Goal: Information Seeking & Learning: Learn about a topic

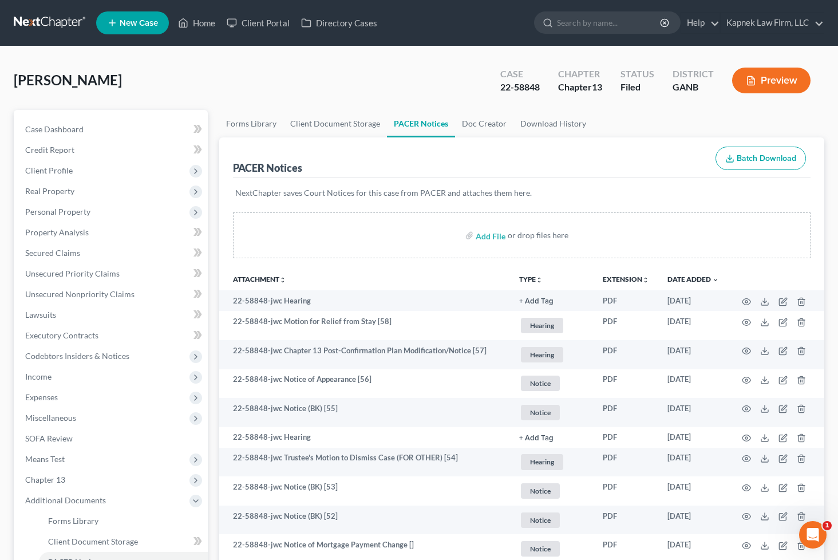
click at [816, 536] on icon "Open Intercom Messenger" at bounding box center [812, 534] width 19 height 19
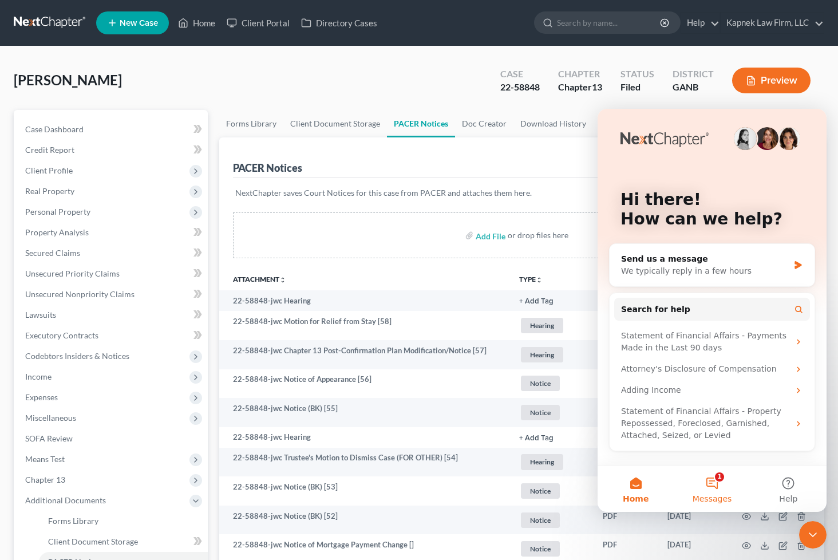
click at [712, 477] on button "1 Messages" at bounding box center [711, 489] width 76 height 46
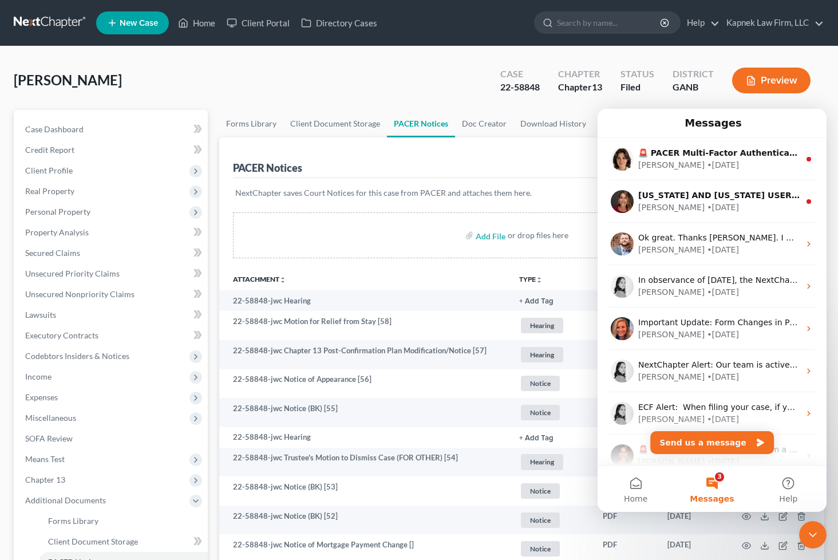
click at [281, 68] on div "[PERSON_NAME] Upgraded Case 22-58848 Chapter Chapter 13 Status Filed District G…" at bounding box center [419, 85] width 810 height 50
click at [60, 21] on link at bounding box center [50, 23] width 73 height 21
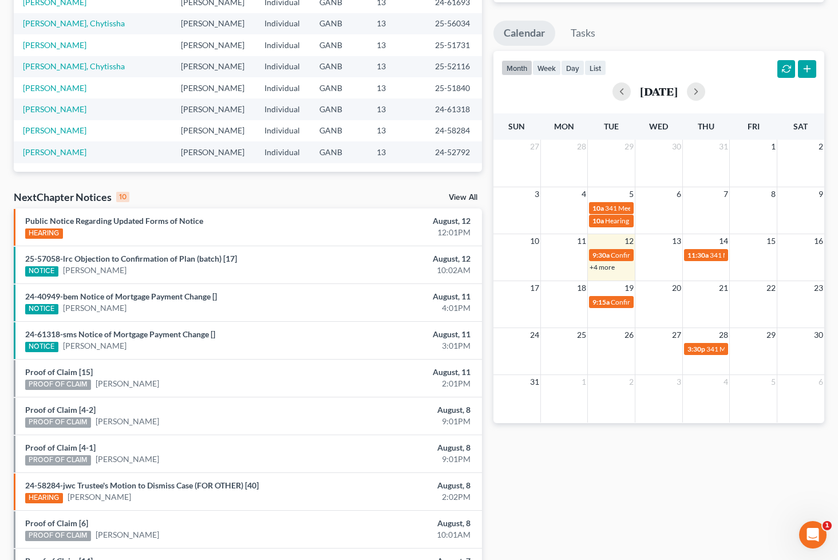
scroll to position [190, 0]
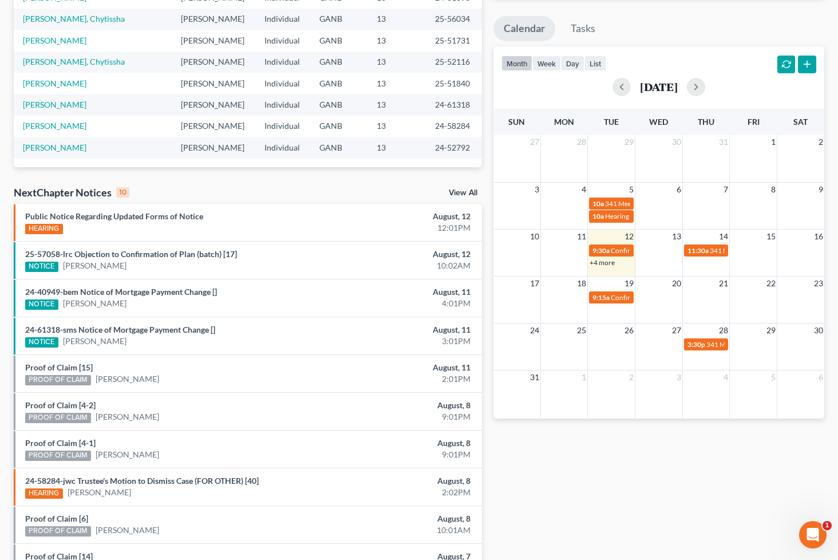
click at [703, 486] on div "Monthly Progress Bankruptcy Bankruptcy August 2025 July 2025 June 2025 May 2025…" at bounding box center [658, 234] width 342 height 729
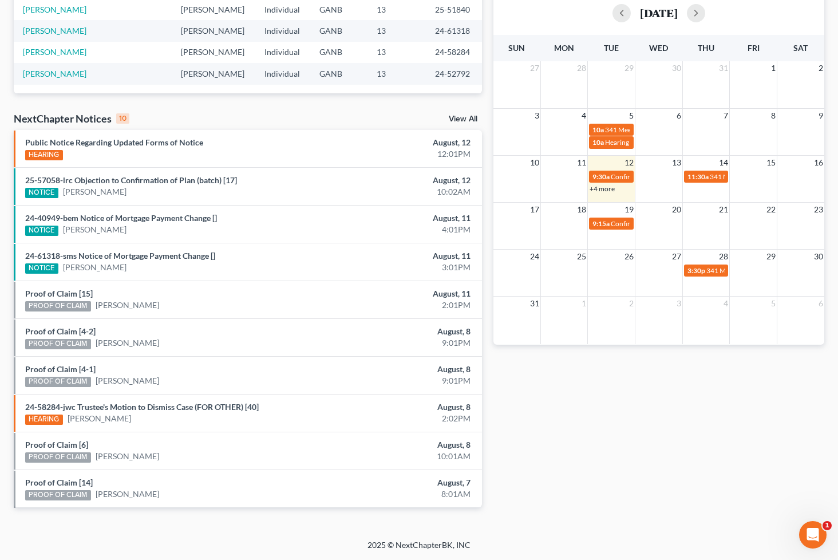
scroll to position [0, 0]
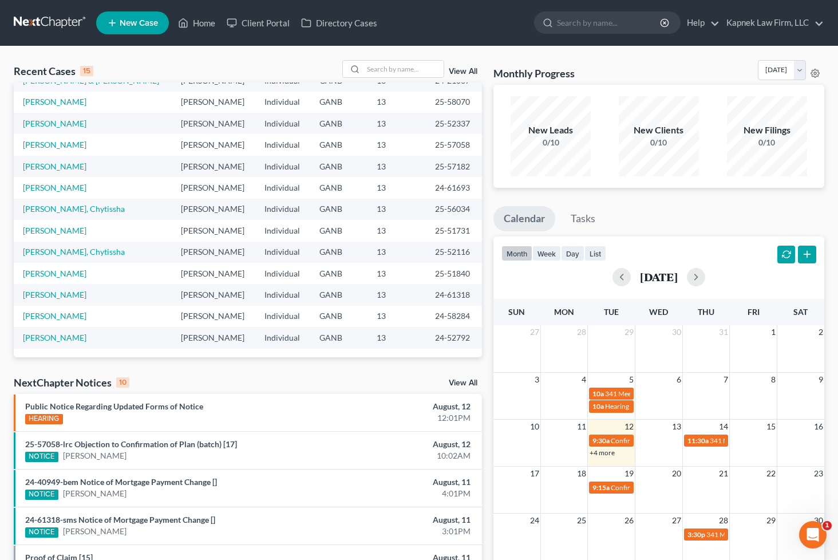
click at [249, 364] on div "Recent Cases 15 View All Name unfold_more expand_more expand_less Attorney unfo…" at bounding box center [247, 424] width 479 height 729
click at [249, 366] on div "Recent Cases 15 View All Name unfold_more expand_more expand_less Attorney unfo…" at bounding box center [247, 424] width 479 height 729
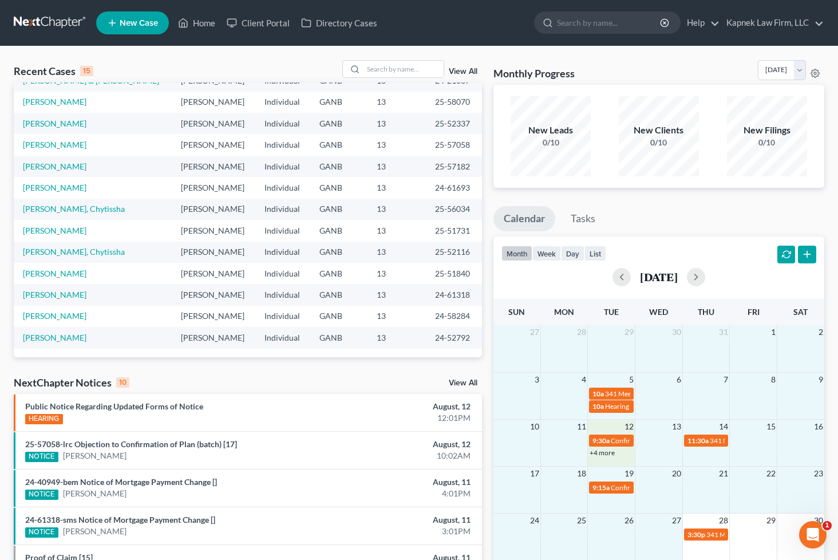
drag, startPoint x: 530, startPoint y: 352, endPoint x: 637, endPoint y: 541, distance: 216.2
click at [638, 542] on div "27 28 29 30 31 1 2 3 4 5 6 7 8 9 10a 341 Meeting for Abner Wood 10a Hearing for…" at bounding box center [658, 466] width 331 height 283
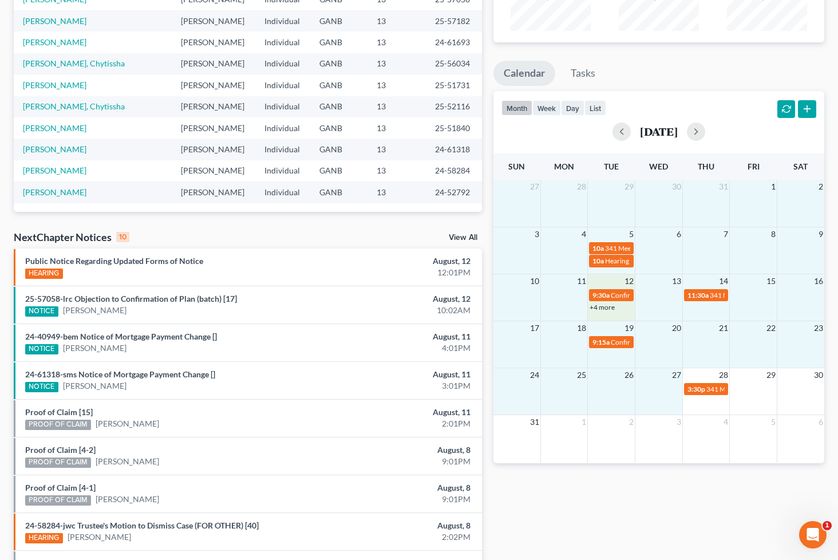
scroll to position [148, 0]
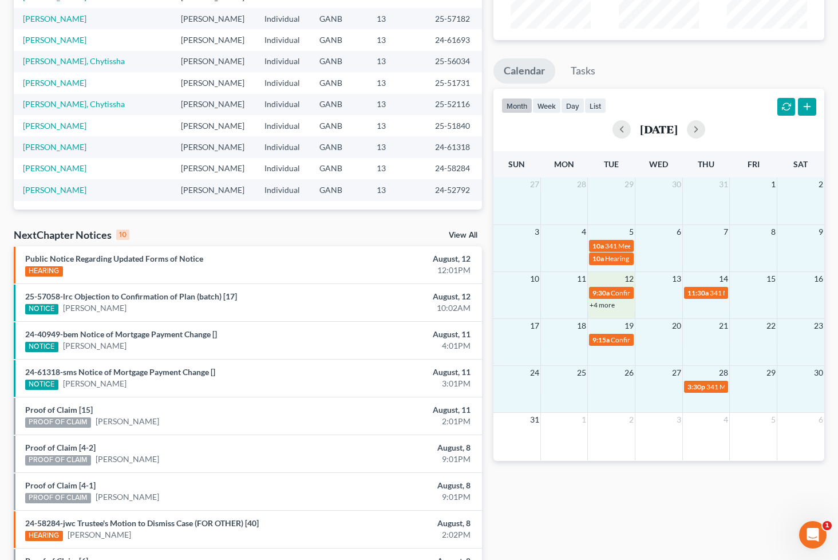
drag, startPoint x: 798, startPoint y: 398, endPoint x: 547, endPoint y: 183, distance: 330.7
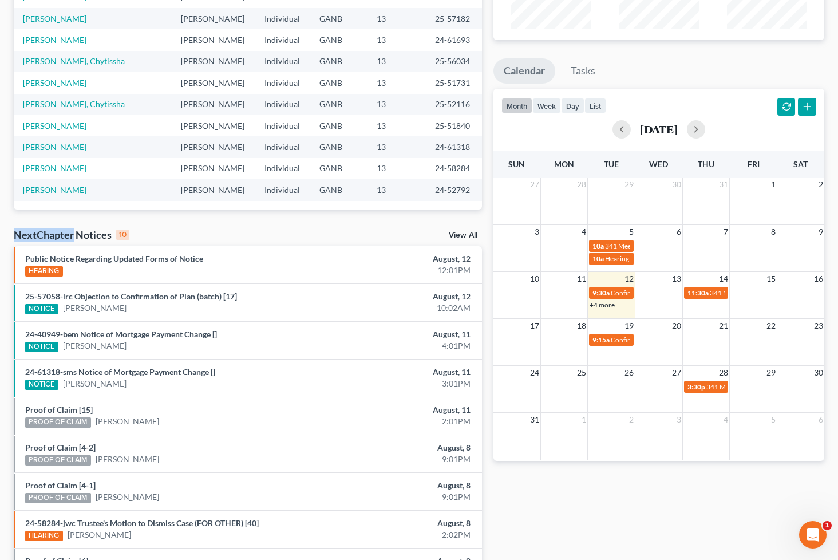
click at [606, 304] on link "+4 more" at bounding box center [601, 304] width 25 height 9
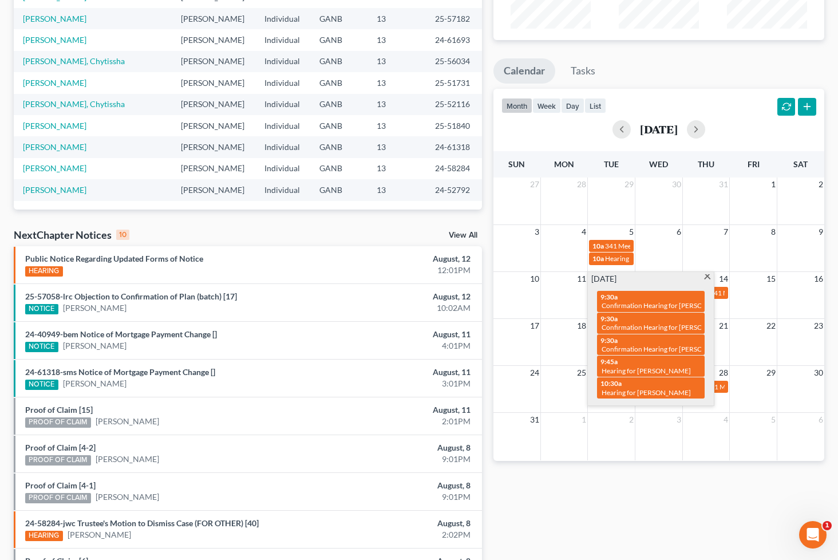
click at [681, 486] on div "Monthly Progress Bankruptcy Bankruptcy August 2025 July 2025 June 2025 May 2025…" at bounding box center [658, 276] width 342 height 729
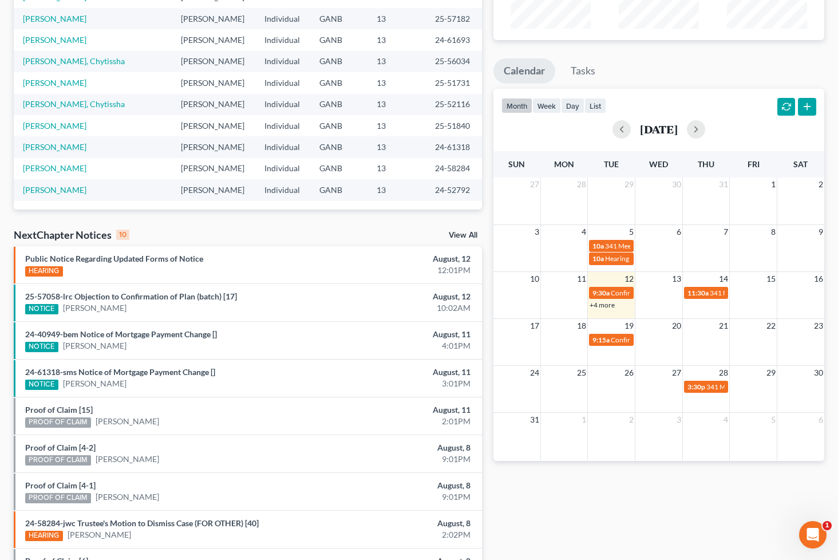
click at [607, 304] on link "+4 more" at bounding box center [601, 304] width 25 height 9
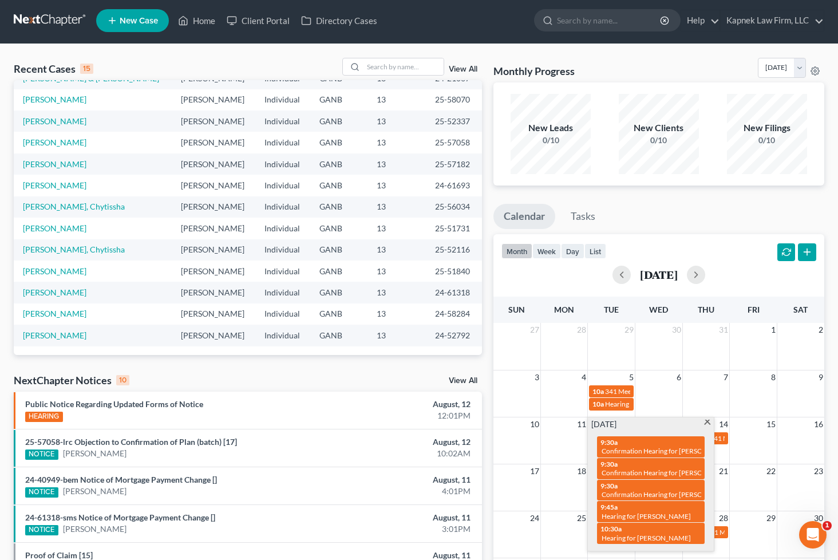
scroll to position [0, 0]
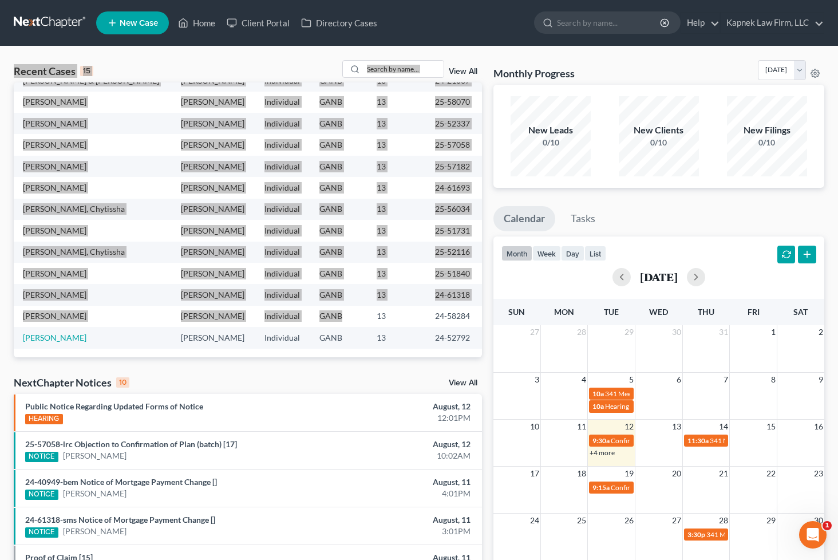
drag, startPoint x: 11, startPoint y: 59, endPoint x: 323, endPoint y: 317, distance: 404.7
click at [323, 317] on div "Recent Cases 15 View All Name unfold_more expand_more expand_less Attorney unfo…" at bounding box center [419, 424] width 838 height 756
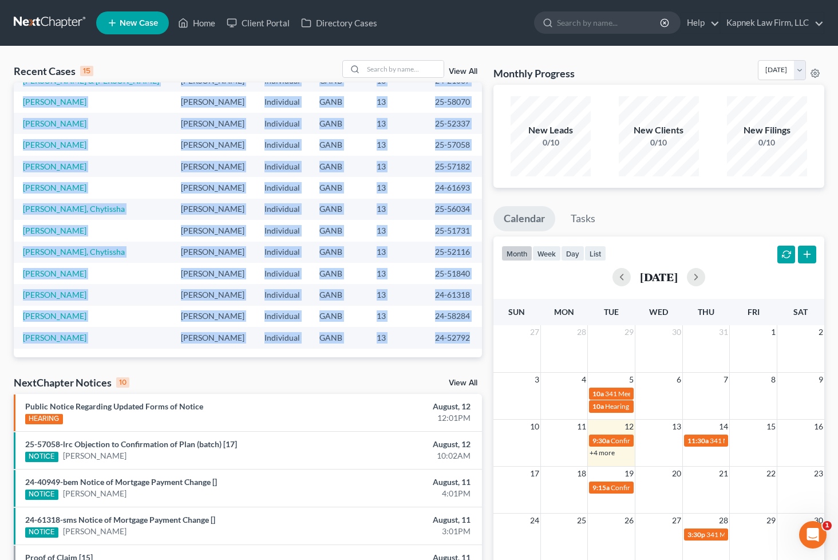
drag, startPoint x: 453, startPoint y: 345, endPoint x: 13, endPoint y: 97, distance: 504.9
click at [13, 97] on div "Recent Cases 15 View All Name unfold_more expand_more expand_less Attorney unfo…" at bounding box center [247, 424] width 479 height 729
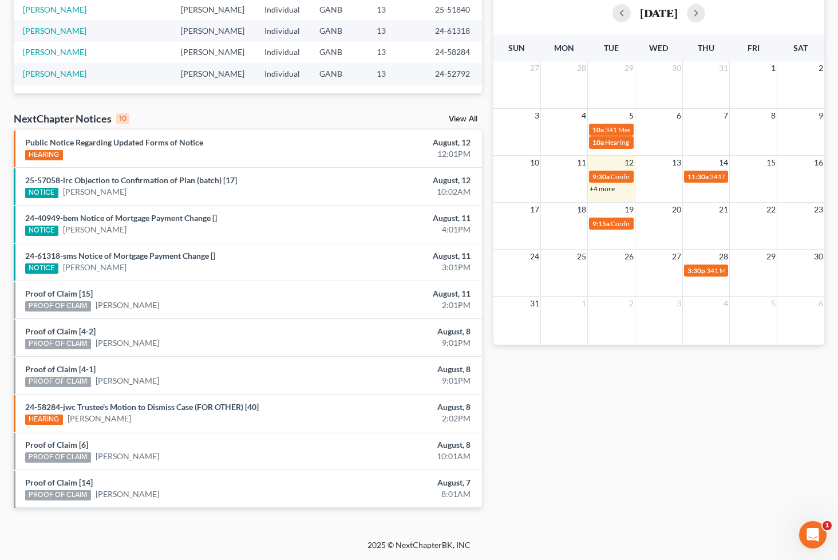
click at [569, 483] on div "Monthly Progress Bankruptcy Bankruptcy August 2025 July 2025 June 2025 May 2025…" at bounding box center [658, 160] width 342 height 729
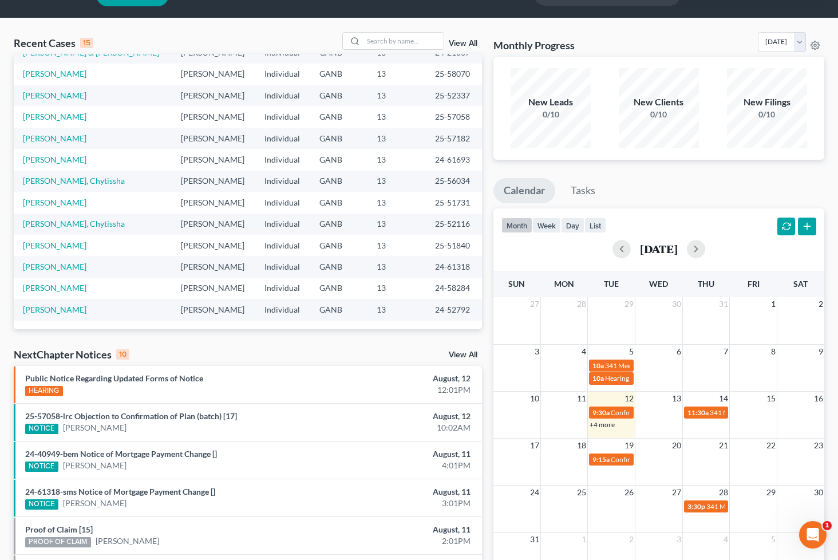
scroll to position [0, 0]
